Goal: Information Seeking & Learning: Find specific fact

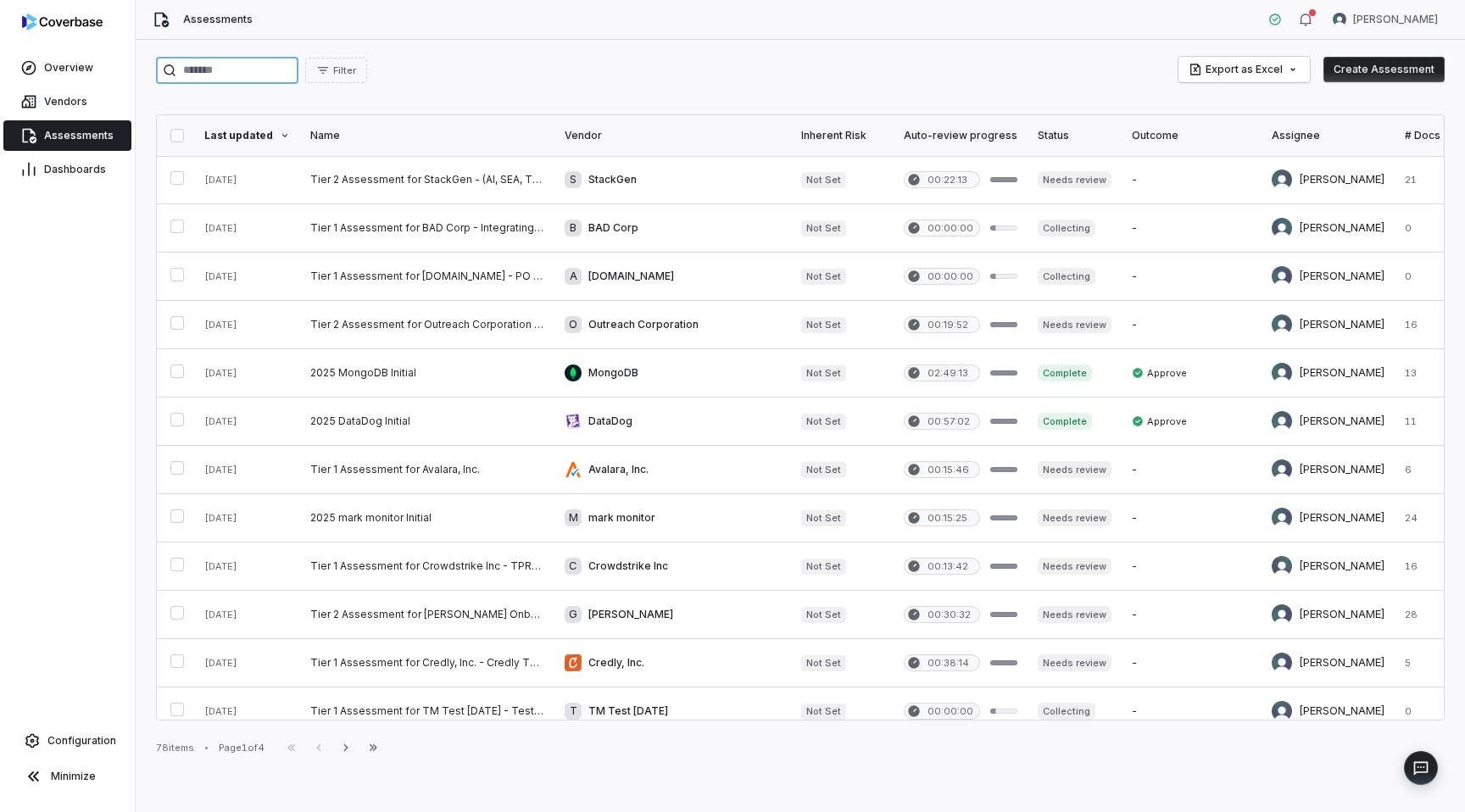
click at [220, 75] on input "search" at bounding box center [227, 70] width 142 height 27
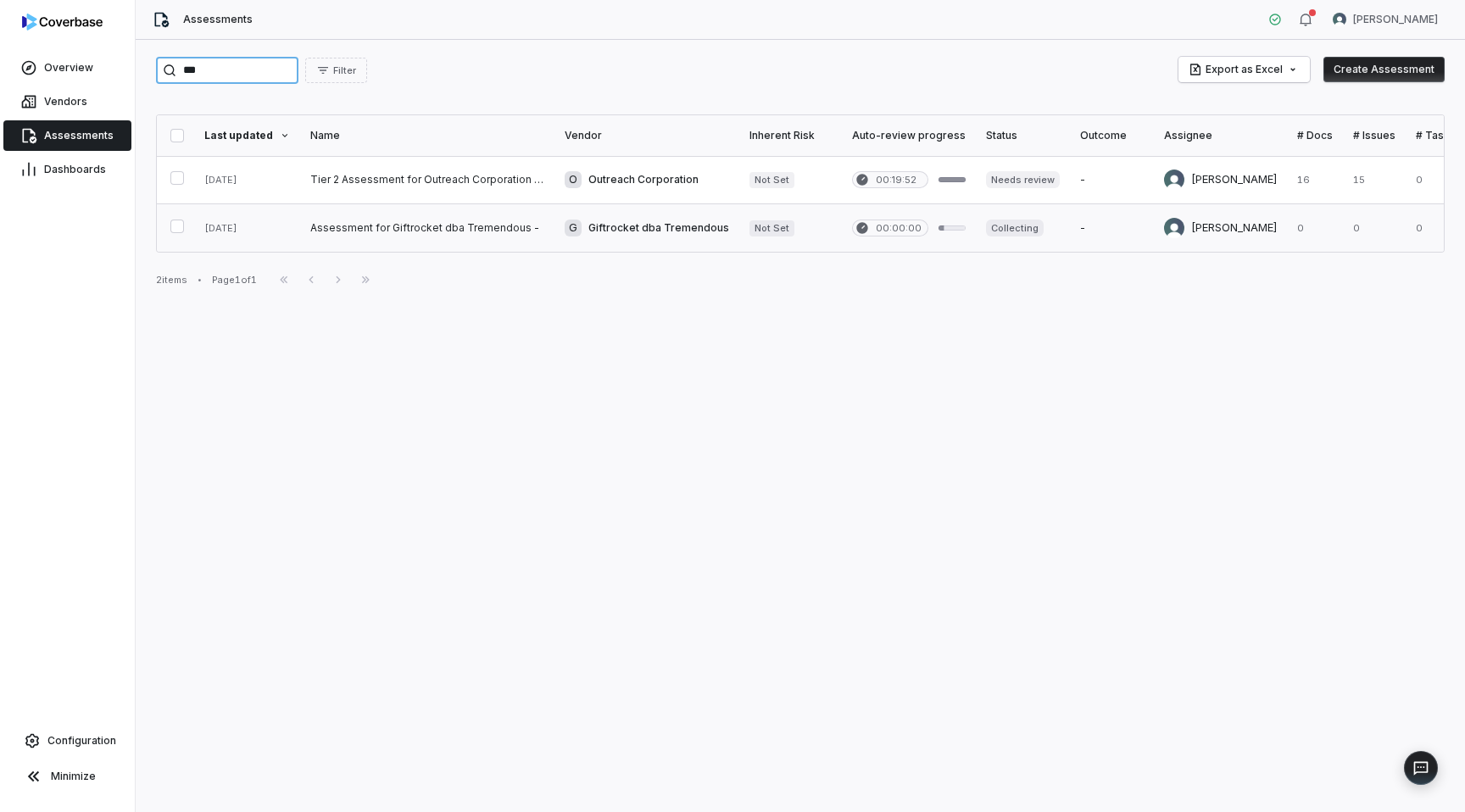
type input "***"
click at [385, 225] on link at bounding box center [427, 227] width 255 height 47
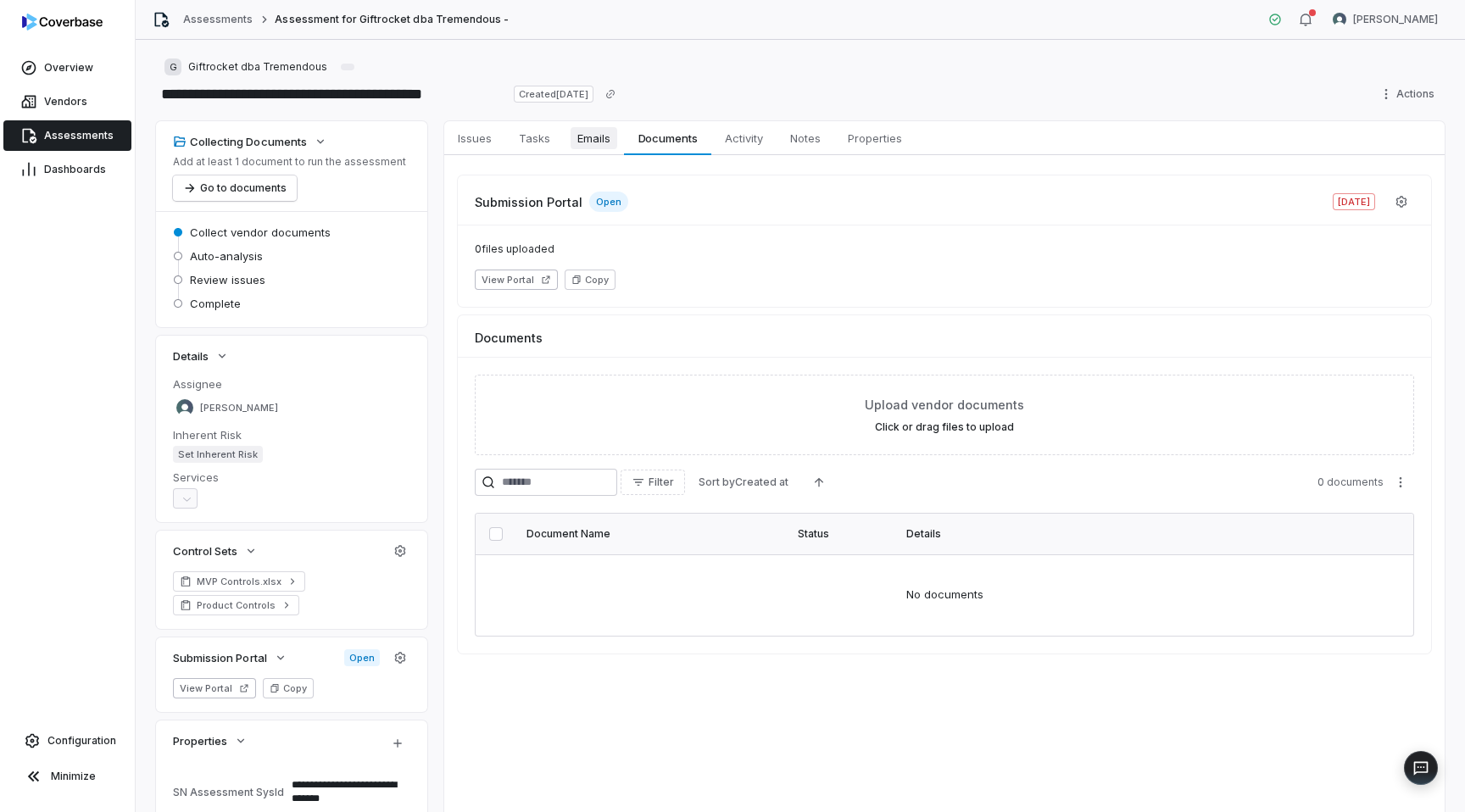
click at [592, 140] on span "Emails" at bounding box center [593, 137] width 46 height 22
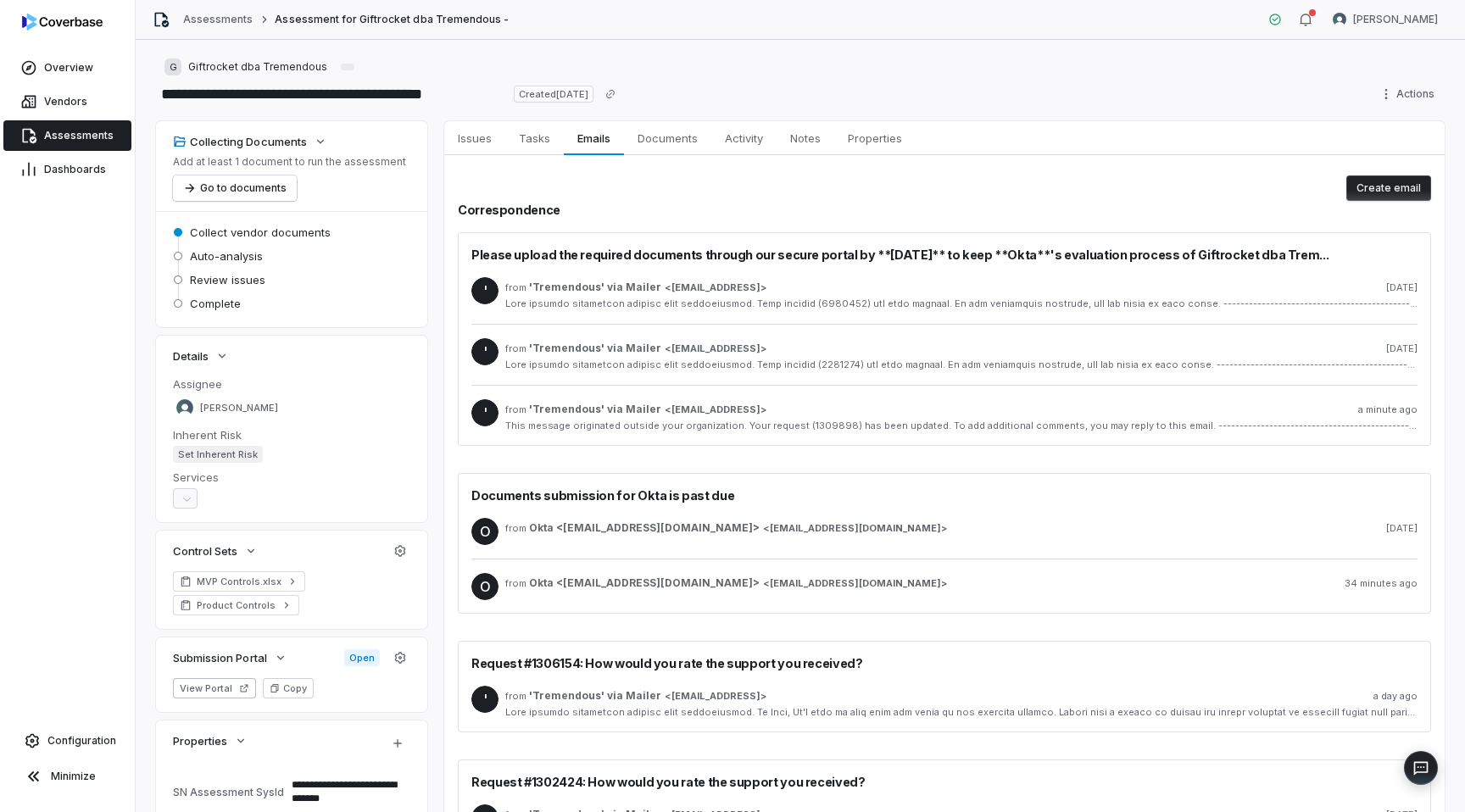
click at [805, 300] on div at bounding box center [961, 303] width 912 height 12
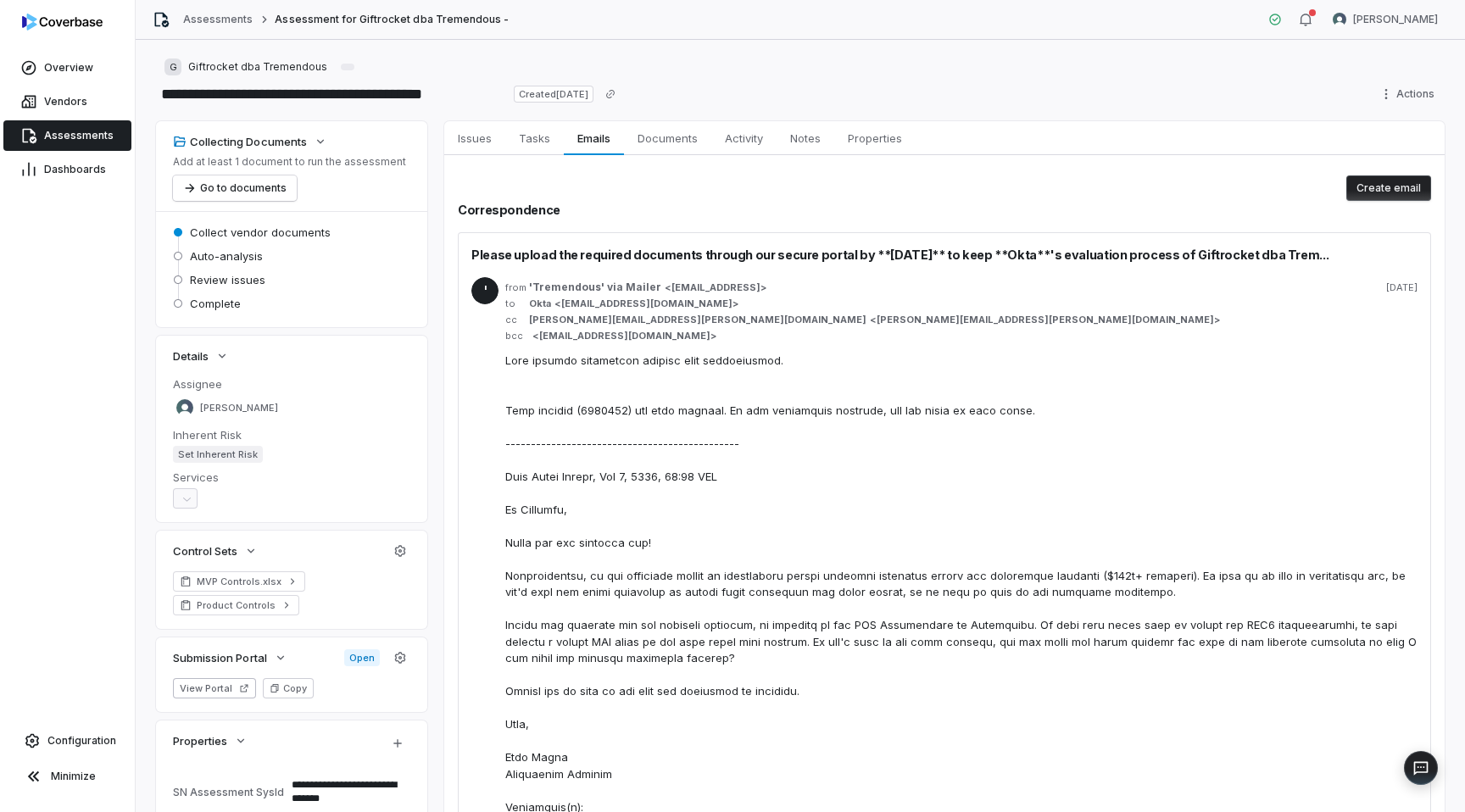
click at [852, 267] on div "' from 'Tremendous' via Mailer < [EMAIL_ADDRESS] > [DATE] to Okta < [EMAIL_ADDR…" at bounding box center [944, 776] width 946 height 1026
click at [852, 216] on h2 "Correspondence" at bounding box center [944, 209] width 973 height 18
click at [881, 244] on div "Please upload the required documents through our secure portal by **[DATE]** to…" at bounding box center [944, 822] width 973 height 1178
click at [876, 276] on div "' from 'Tremendous' via Mailer < [EMAIL_ADDRESS] > [DATE] to Okta < [EMAIL_ADDR…" at bounding box center [944, 776] width 946 height 1026
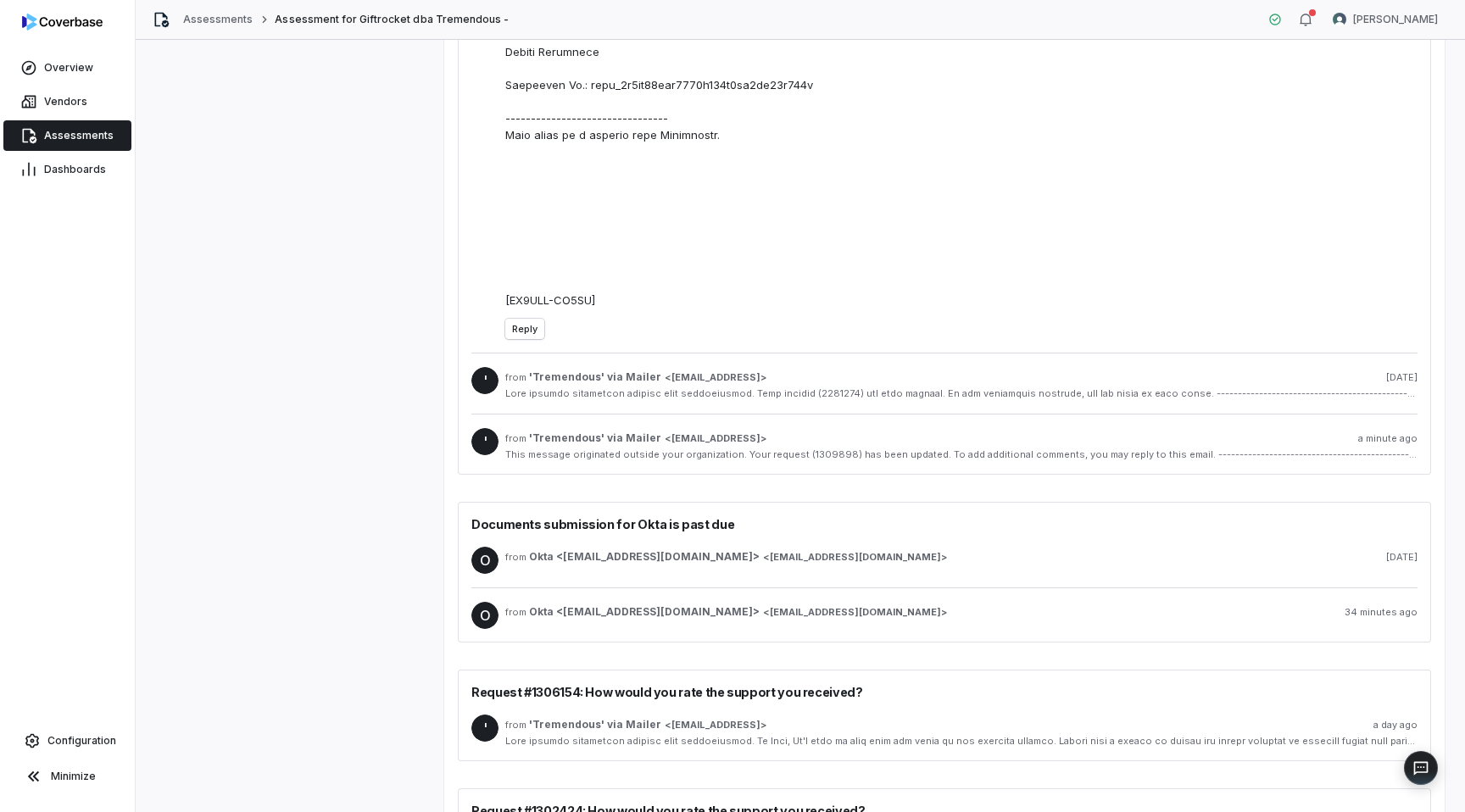
scroll to position [975, 0]
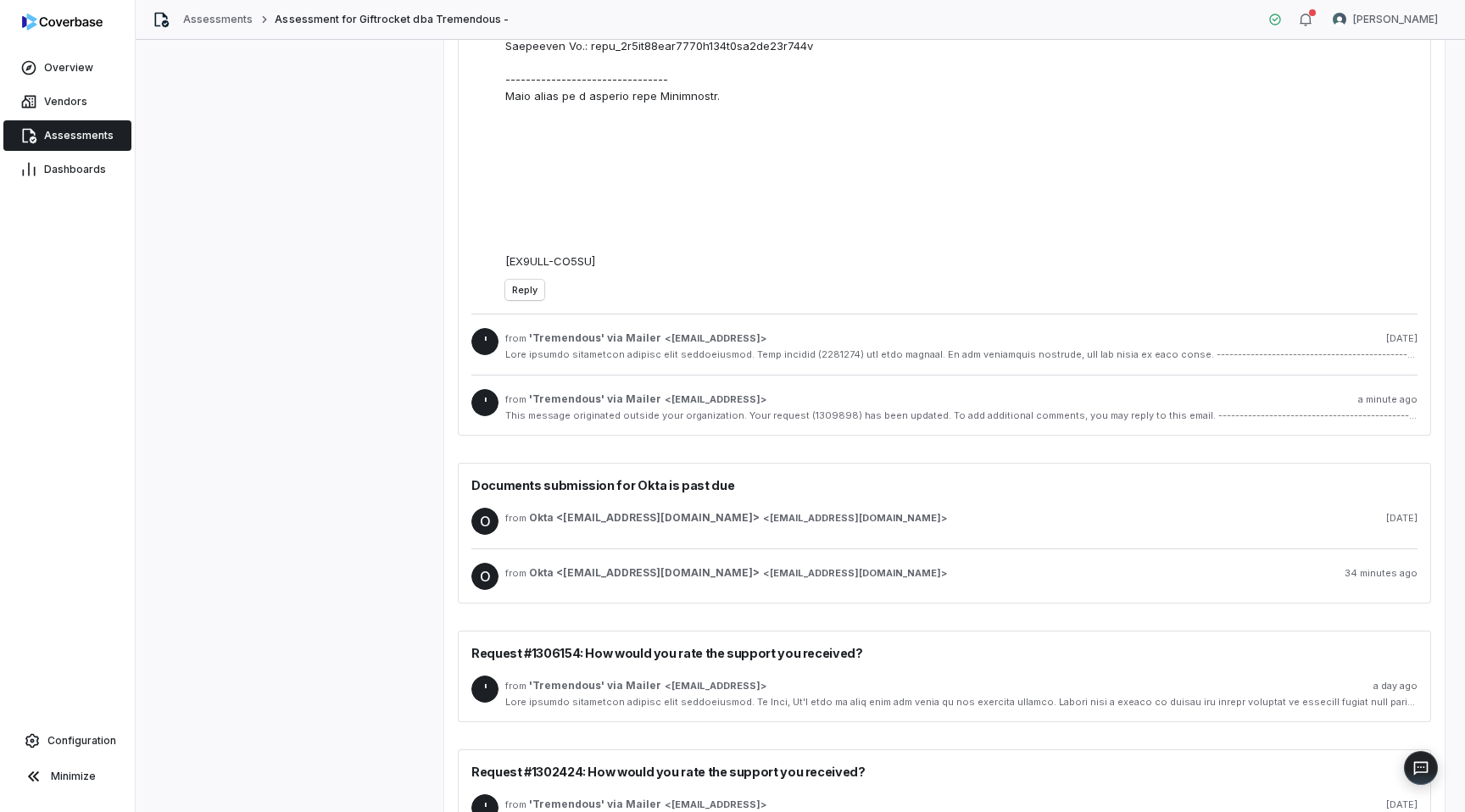
click at [835, 422] on div "This message originated outside your organization. Your request (1309898) has b…" at bounding box center [961, 415] width 912 height 12
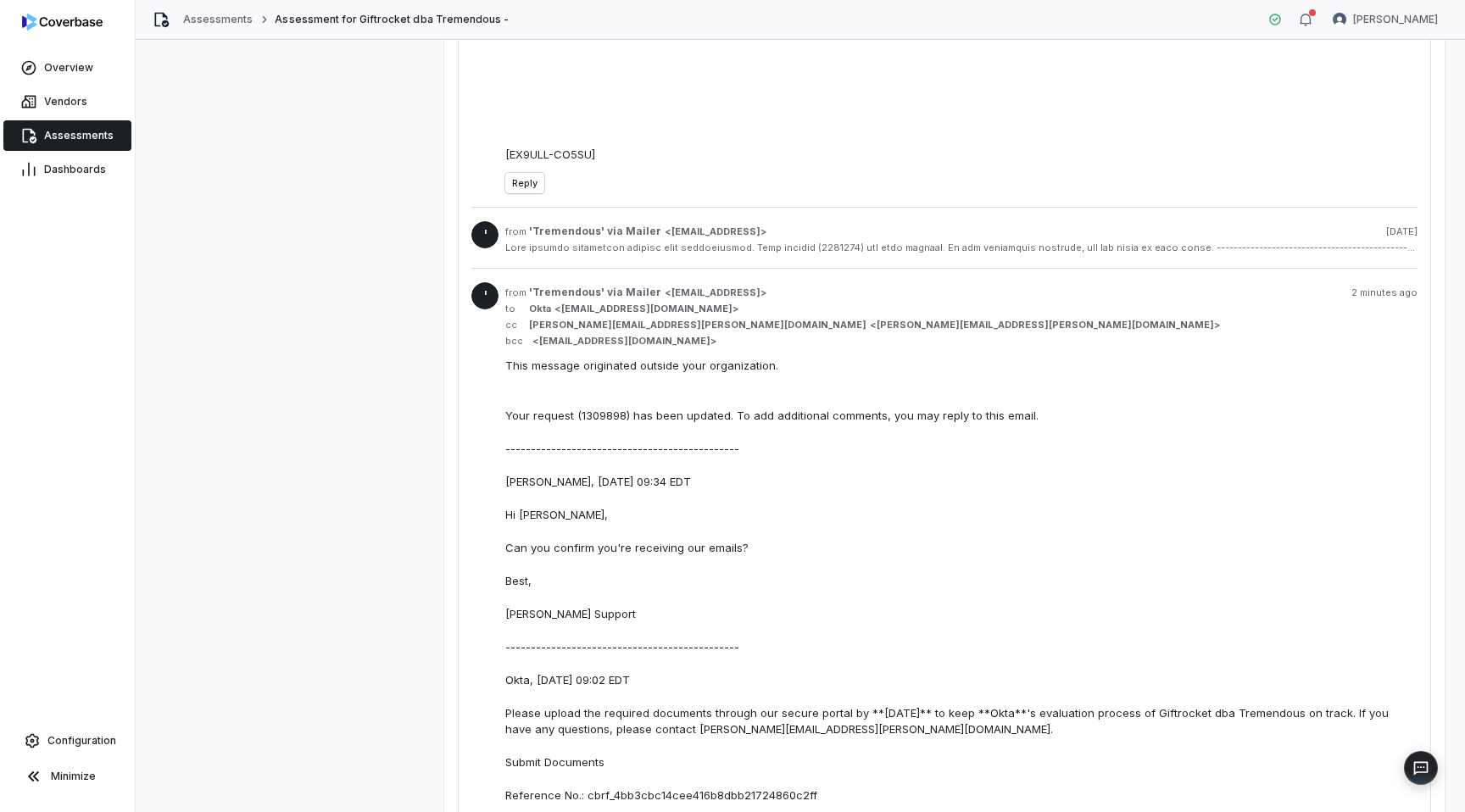
scroll to position [1062, 0]
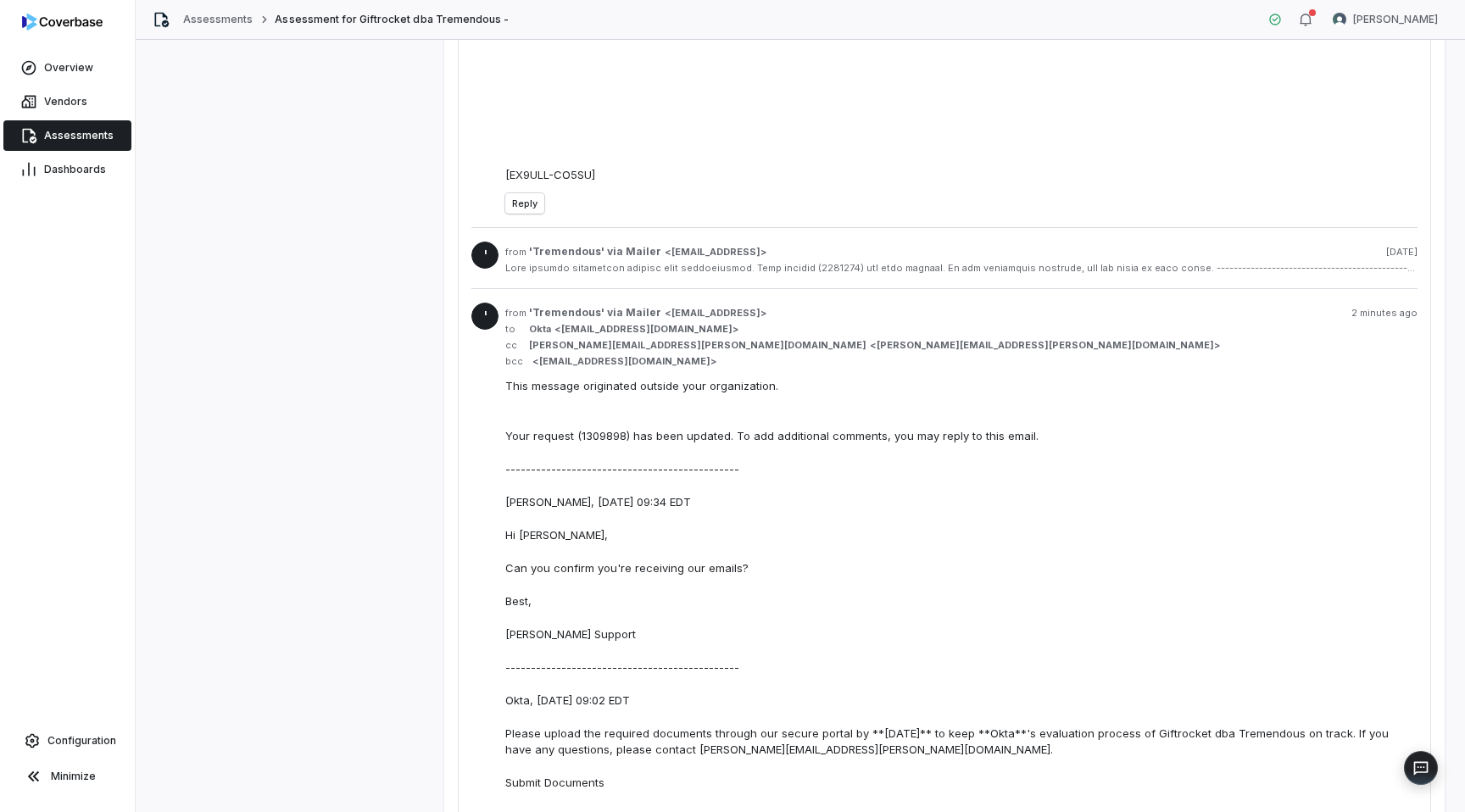
click at [832, 258] on div "from 'Tremendous' via Mailer < [EMAIL_ADDRESS] > [DATE]" at bounding box center [961, 252] width 912 height 13
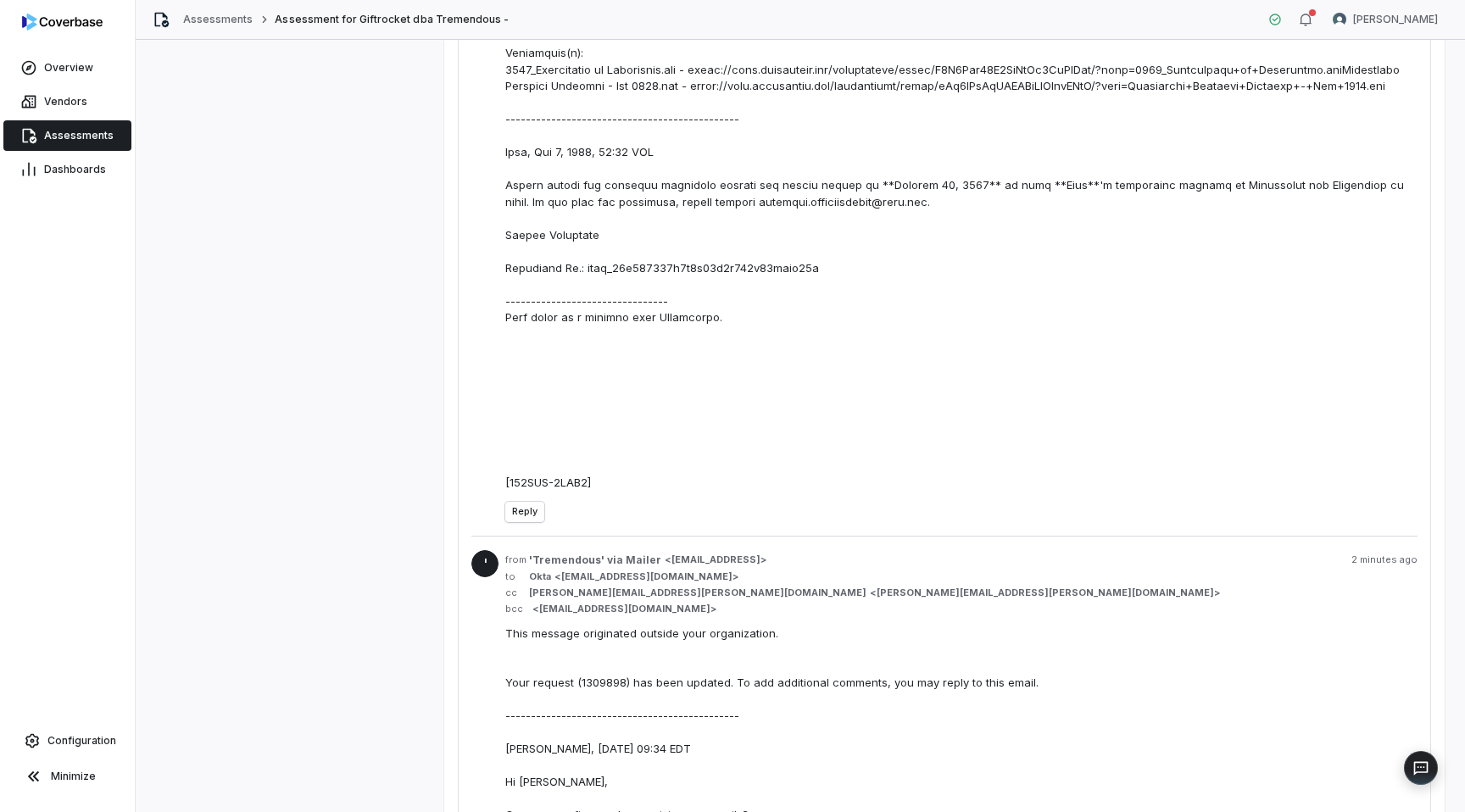
scroll to position [1823, 0]
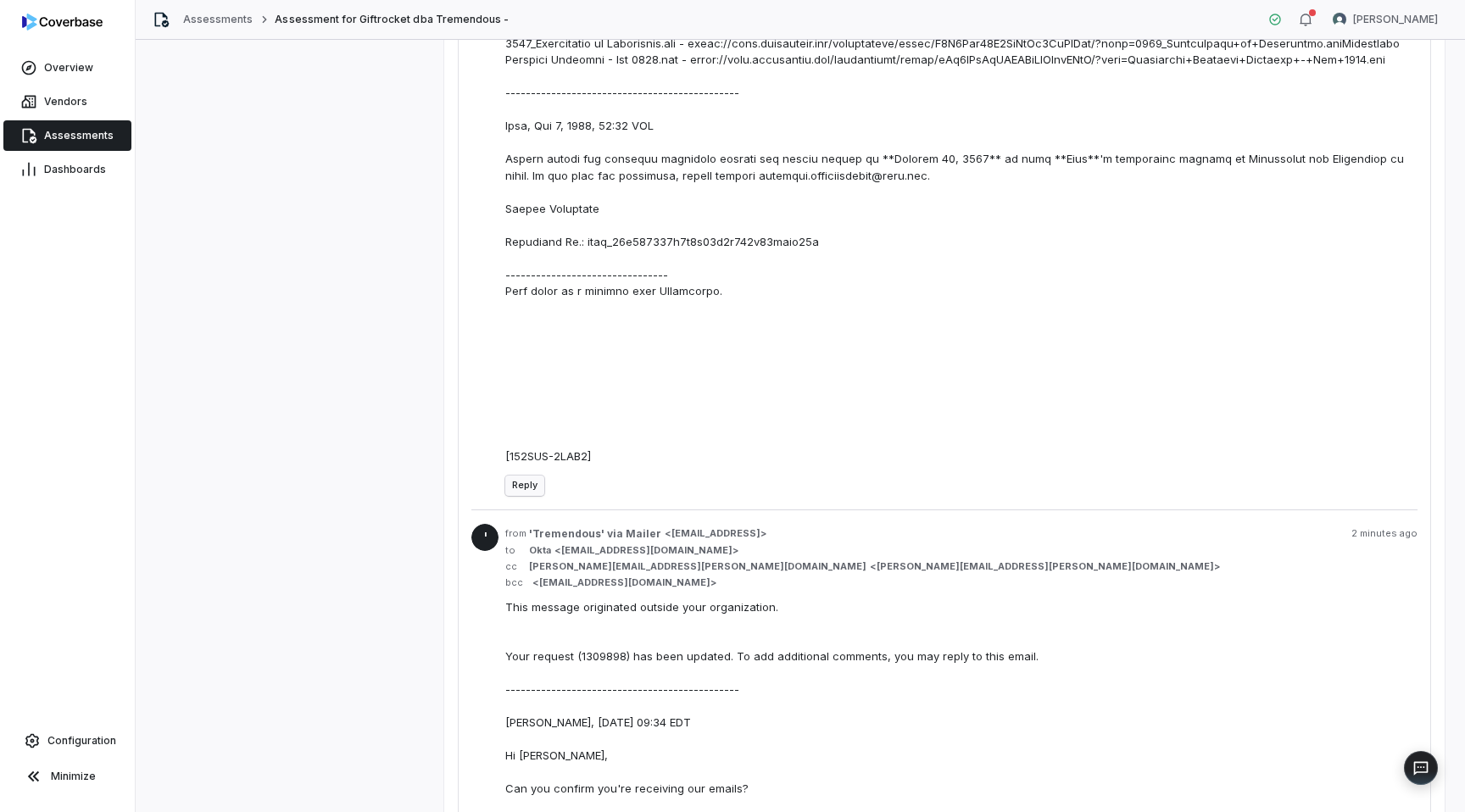
click at [526, 496] on button "Reply" at bounding box center [525, 485] width 39 height 20
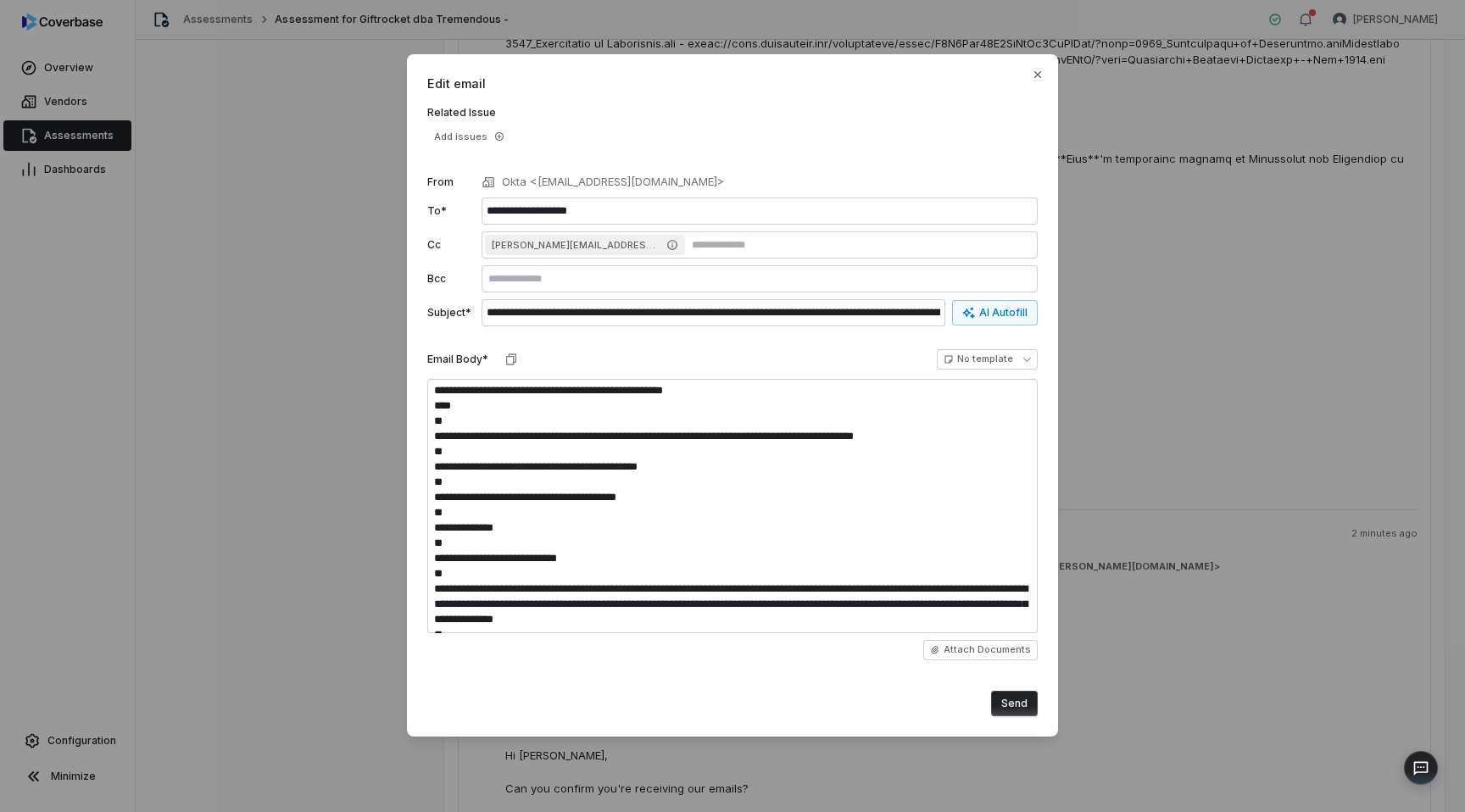
scroll to position [0, 0]
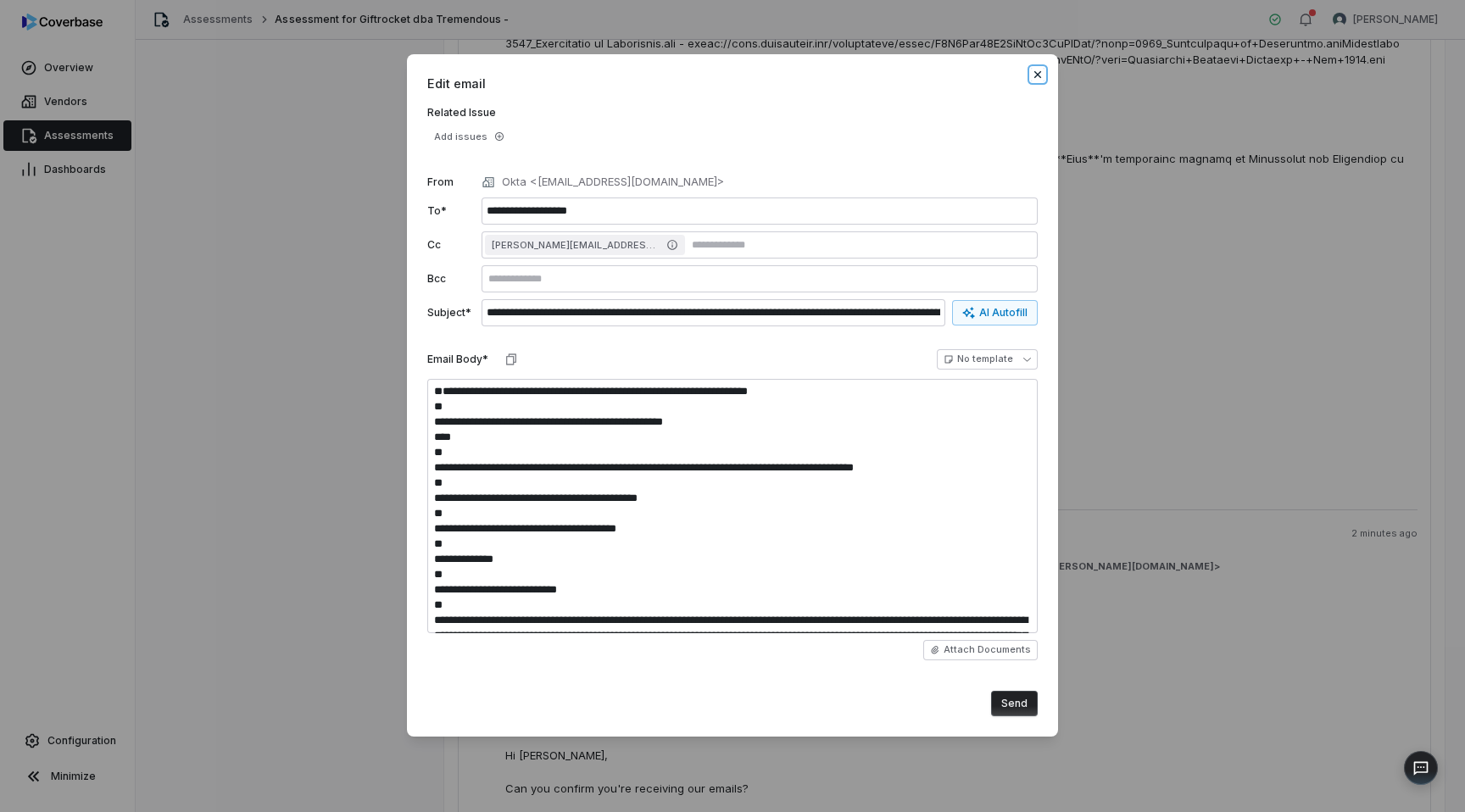
click at [1040, 75] on icon "button" at bounding box center [1037, 75] width 13 height 13
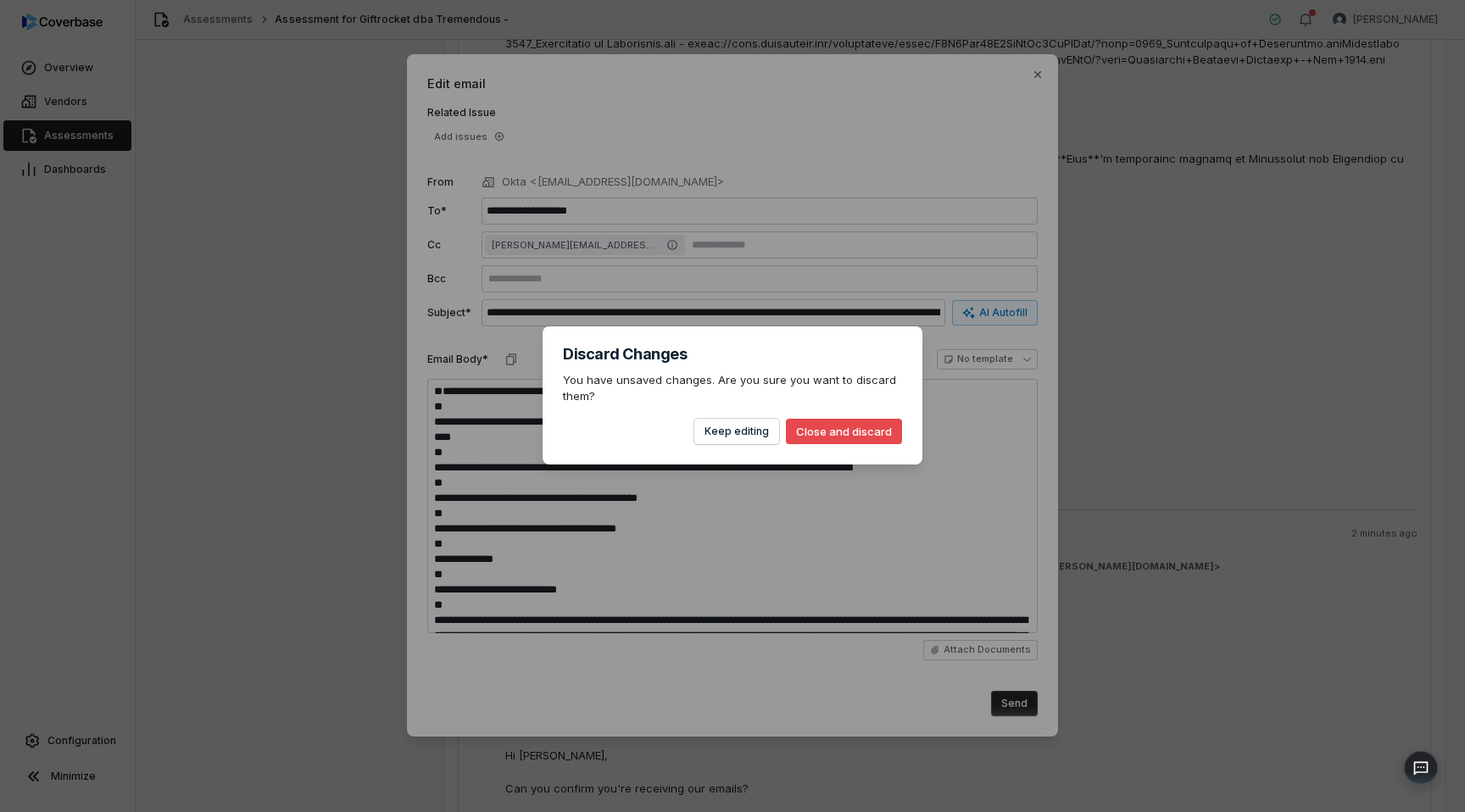
click at [828, 422] on button "Close and discard" at bounding box center [843, 431] width 116 height 25
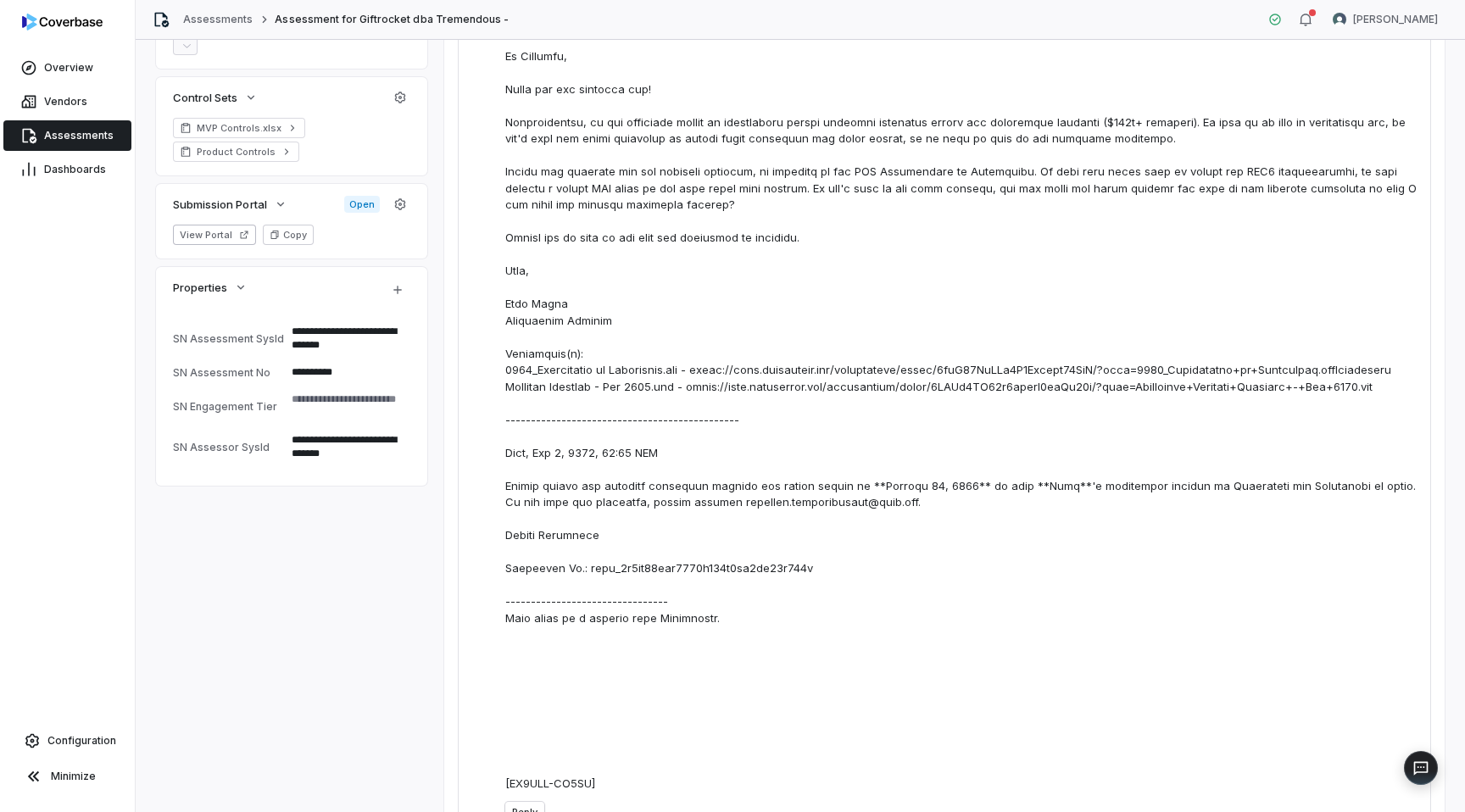
scroll to position [426, 0]
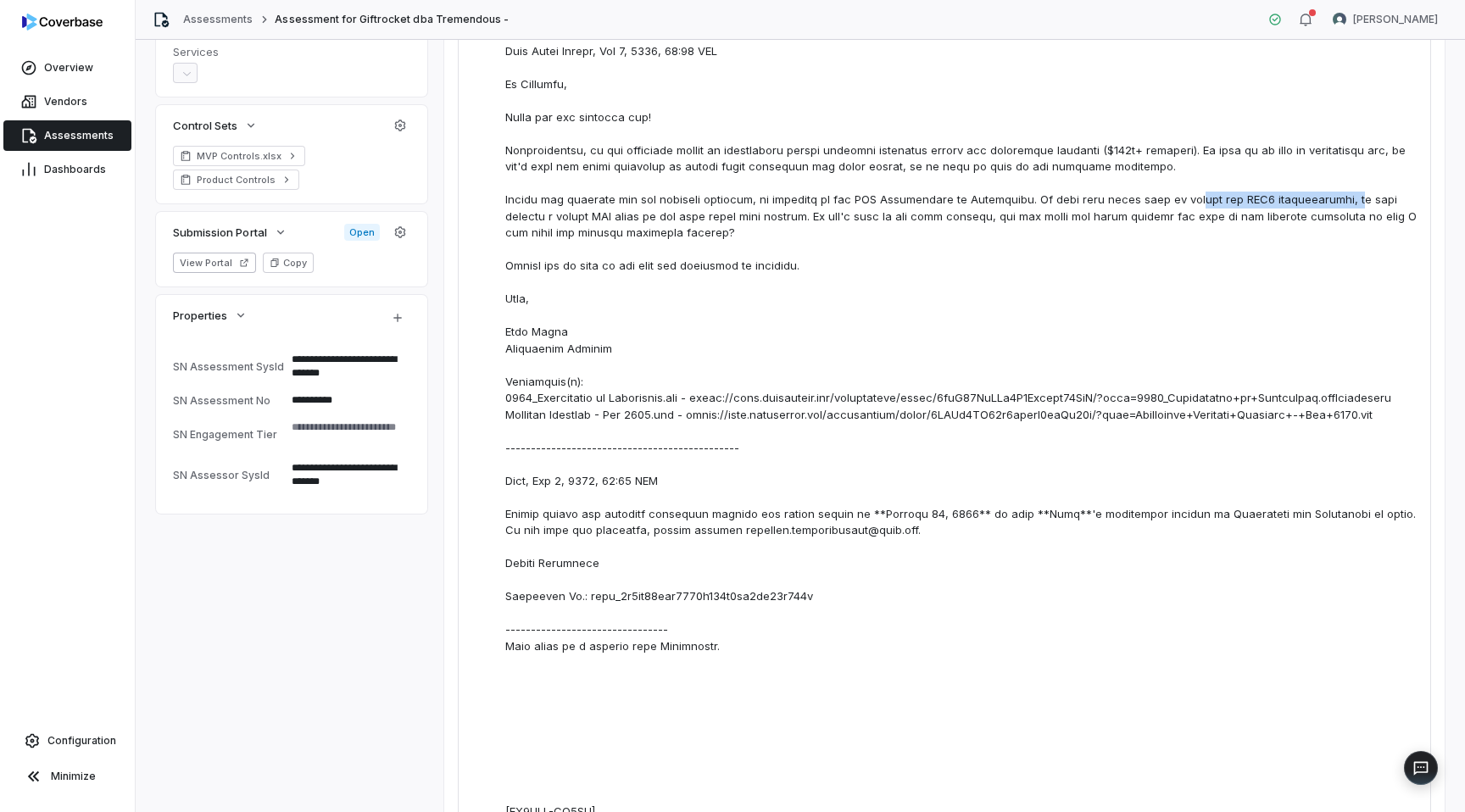
drag, startPoint x: 1128, startPoint y: 218, endPoint x: 1282, endPoint y: 218, distance: 154.0
click at [1282, 218] on div at bounding box center [961, 373] width 912 height 892
copy div "review our SOC2 certification"
drag, startPoint x: 1255, startPoint y: 233, endPoint x: 1164, endPoint y: 235, distance: 91.0
click at [1164, 235] on div at bounding box center [961, 373] width 912 height 892
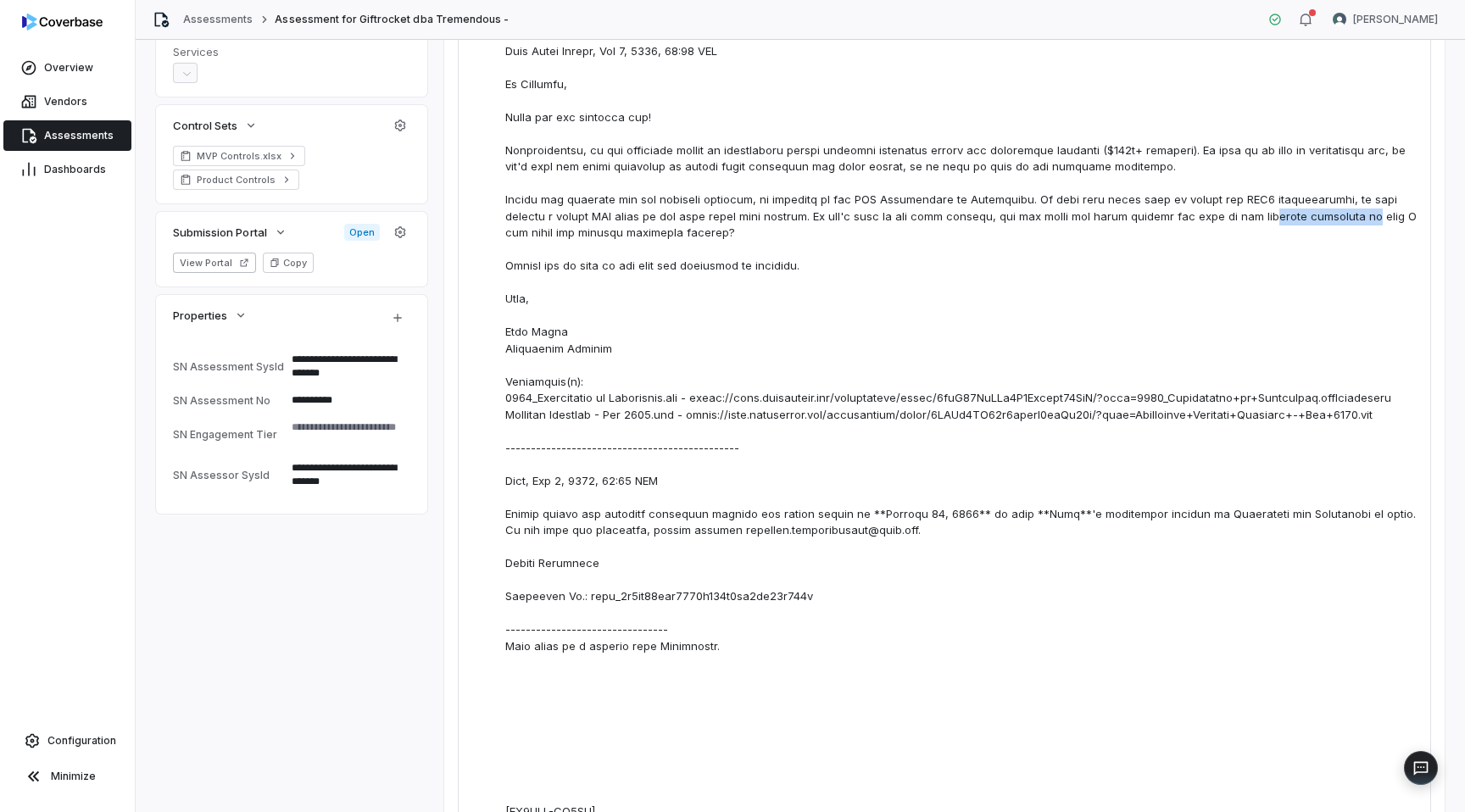
copy div "relevant signatory"
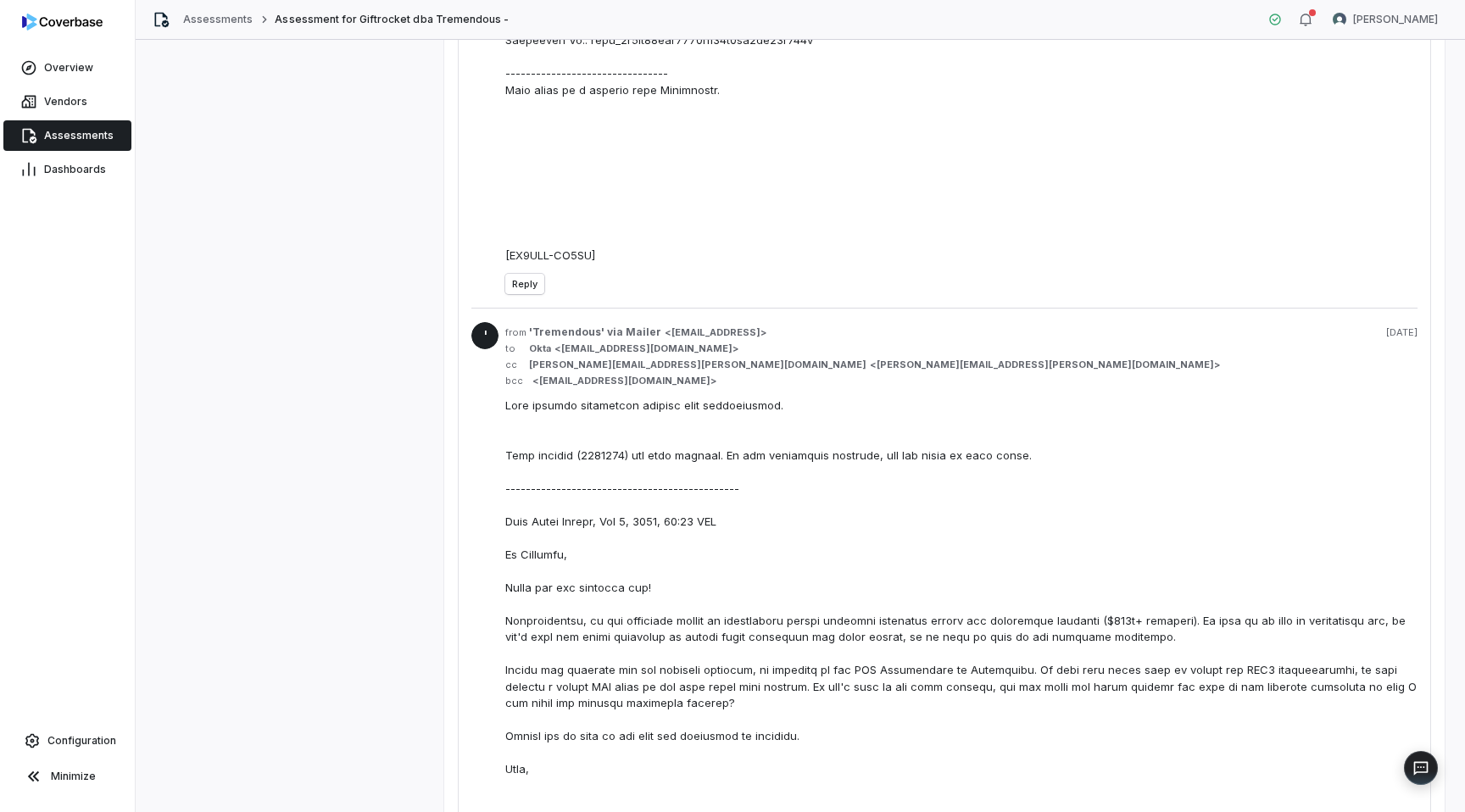
scroll to position [438, 0]
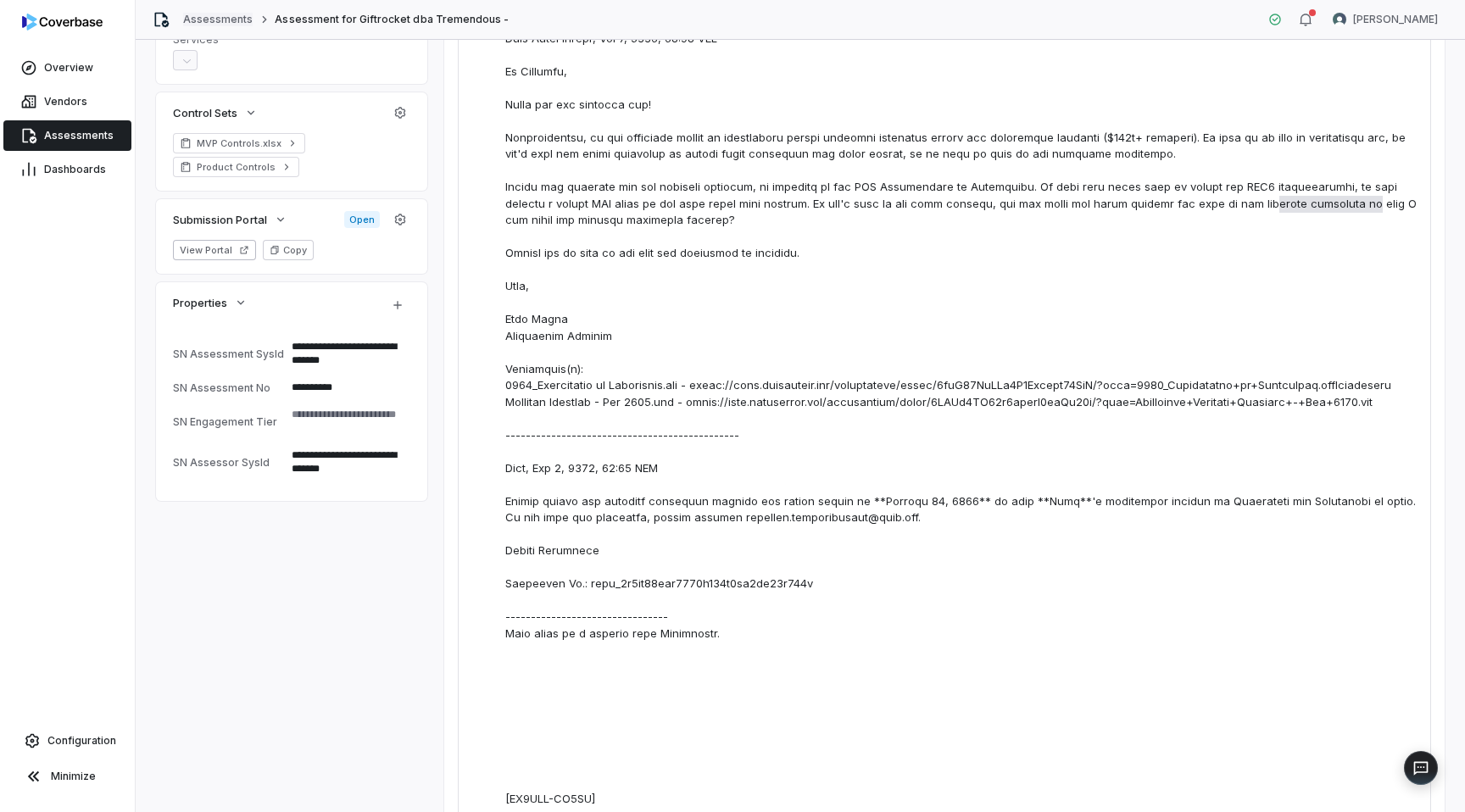
type textarea "*"
